Goal: Transaction & Acquisition: Purchase product/service

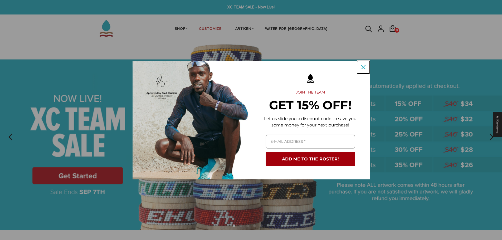
click at [368, 65] on button "Close" at bounding box center [363, 67] width 13 height 13
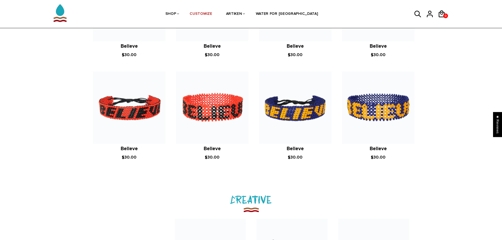
scroll to position [452, 0]
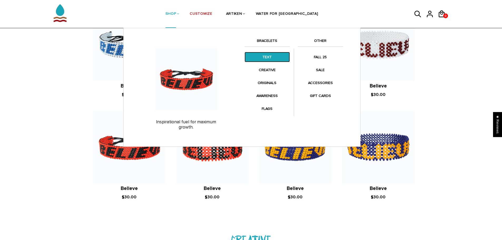
click at [272, 56] on link "TEXT" at bounding box center [267, 57] width 45 height 10
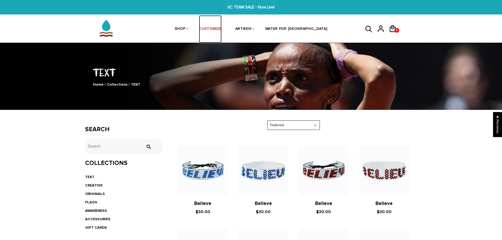
click at [218, 26] on link "CUSTOMIZE" at bounding box center [210, 29] width 22 height 28
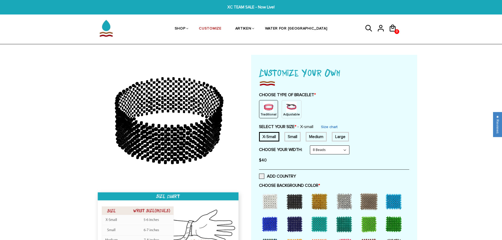
click at [267, 108] on img at bounding box center [269, 107] width 11 height 11
click at [294, 104] on img at bounding box center [291, 107] width 11 height 11
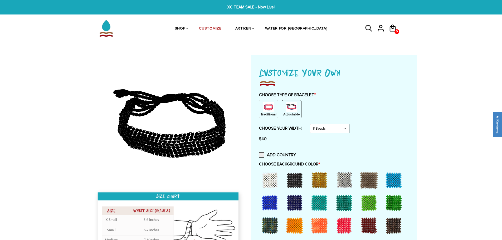
click at [274, 109] on div "Traditional" at bounding box center [268, 109] width 19 height 18
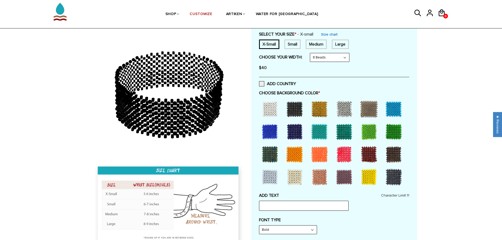
scroll to position [79, 0]
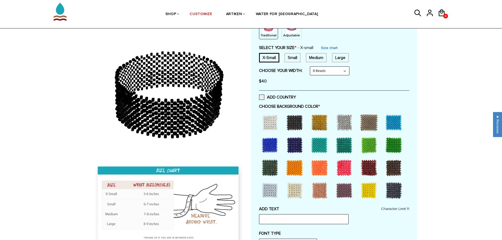
click at [344, 166] on div at bounding box center [344, 167] width 21 height 21
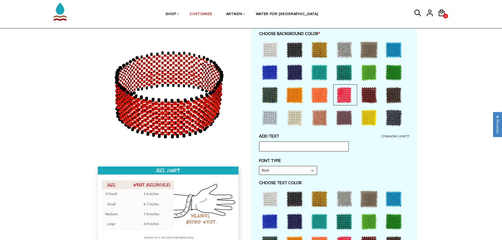
scroll to position [211, 0]
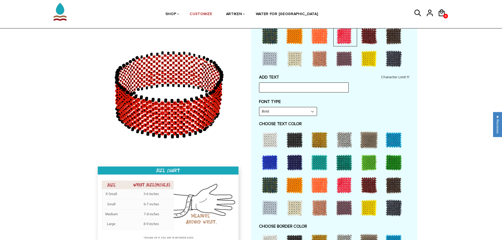
click at [269, 141] on div at bounding box center [270, 140] width 21 height 21
click at [272, 80] on div "ADD TEXT Character Limit: 11" at bounding box center [334, 84] width 150 height 18
click at [274, 83] on input "text" at bounding box center [304, 88] width 90 height 10
type input "go one less"
click at [380, 97] on div "ADD TEXT go one less Character Limit: 11 FONT TYPE Bold Bold FONT TYPE Narrow N…" at bounding box center [334, 199] width 150 height 248
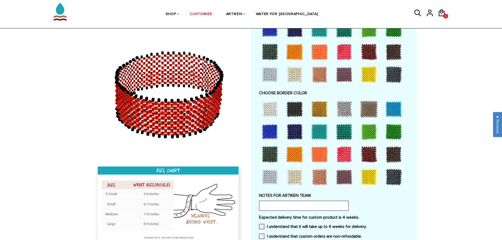
scroll to position [317, 0]
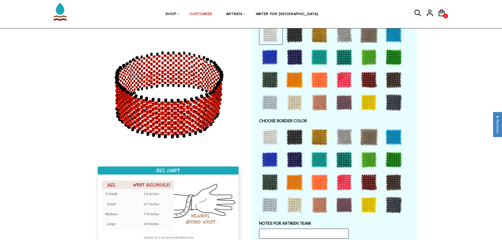
click at [291, 132] on div at bounding box center [294, 137] width 21 height 21
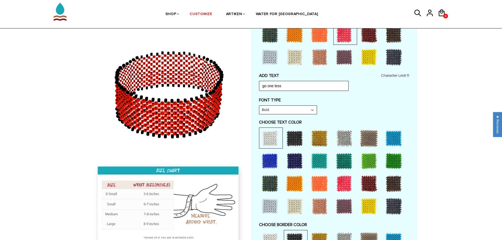
scroll to position [158, 0]
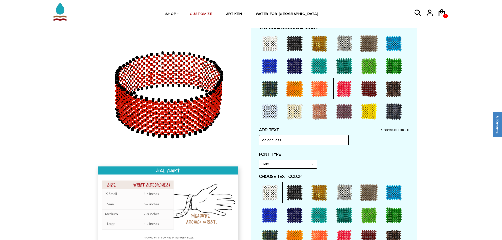
drag, startPoint x: 205, startPoint y: 97, endPoint x: 210, endPoint y: 56, distance: 40.9
click at [210, 56] on icon at bounding box center [169, 95] width 152 height 132
drag, startPoint x: 287, startPoint y: 137, endPoint x: 254, endPoint y: 128, distance: 33.9
click at [254, 128] on div "Customize Your Own CHOOSE TYPE OF BRACELET * Traditional Adjustable Traditional…" at bounding box center [334, 175] width 166 height 556
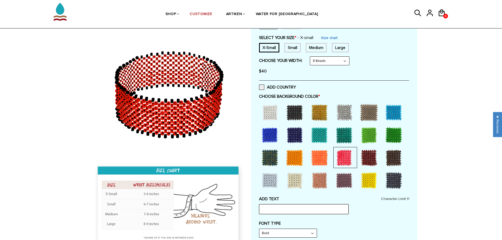
scroll to position [79, 0]
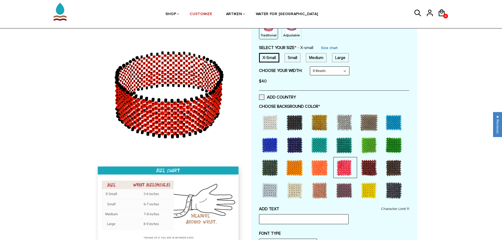
click at [329, 70] on select "8 Beads 6 Beads 10 Beads" at bounding box center [329, 71] width 39 height 8
select select "10-beads"
click at [312, 67] on select "8 Beads 6 Beads 10 Beads" at bounding box center [329, 71] width 39 height 8
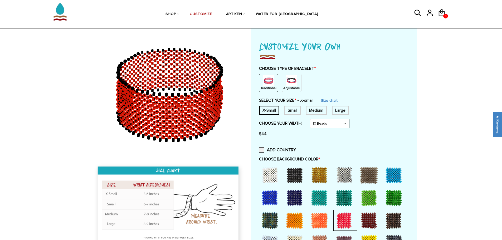
scroll to position [0, 0]
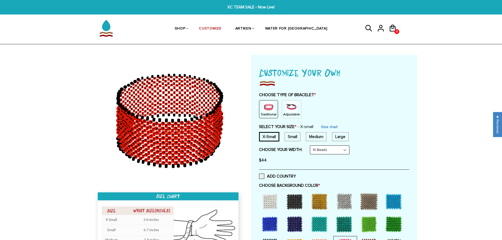
click at [266, 80] on img at bounding box center [267, 83] width 16 height 7
click at [296, 26] on link "WATER FOR [GEOGRAPHIC_DATA]" at bounding box center [296, 28] width 63 height 27
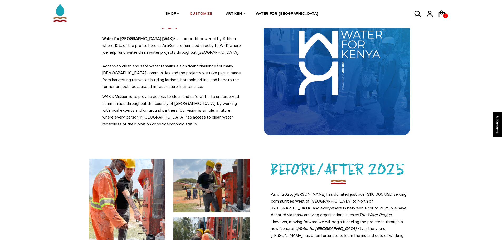
scroll to position [108, 0]
